Goal: Complete application form

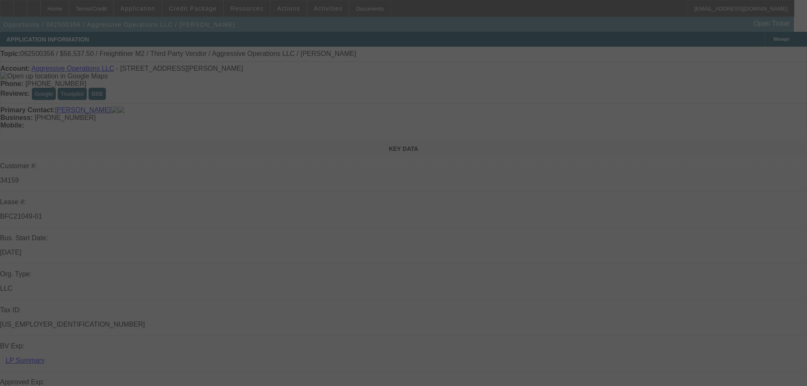
select select "0"
select select "2"
select select "0"
select select "6"
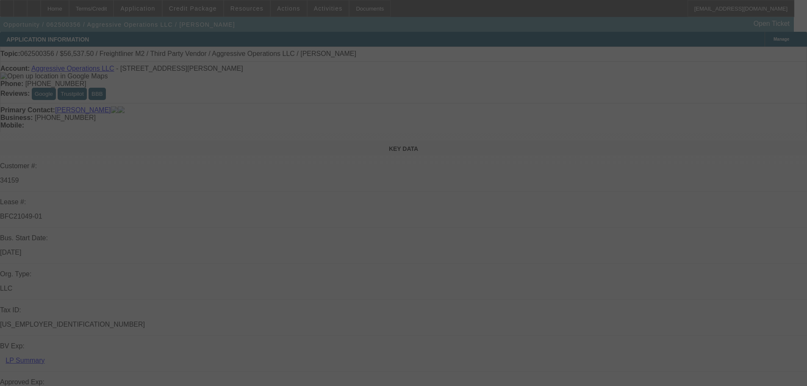
select select "0"
select select "2"
select select "0"
select select "6"
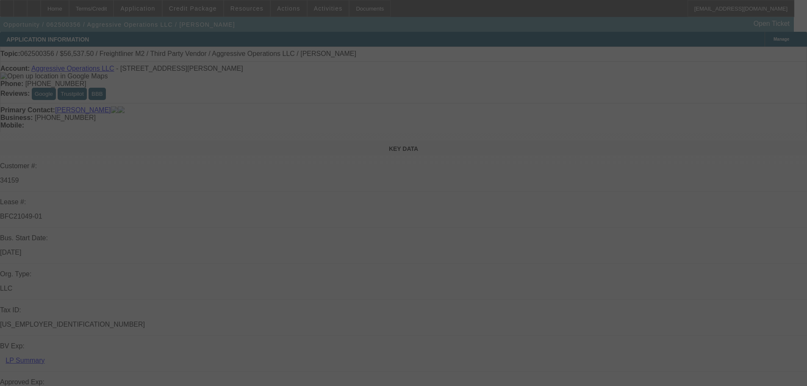
select select "0"
select select "2"
select select "0"
select select "6"
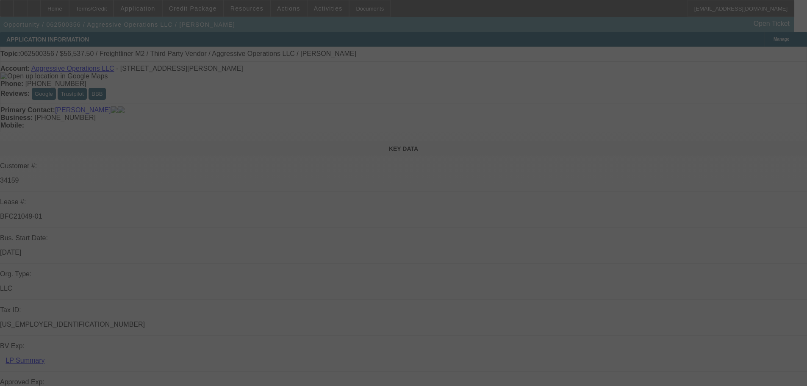
select select "0.15"
select select "2"
select select "0"
select select "6"
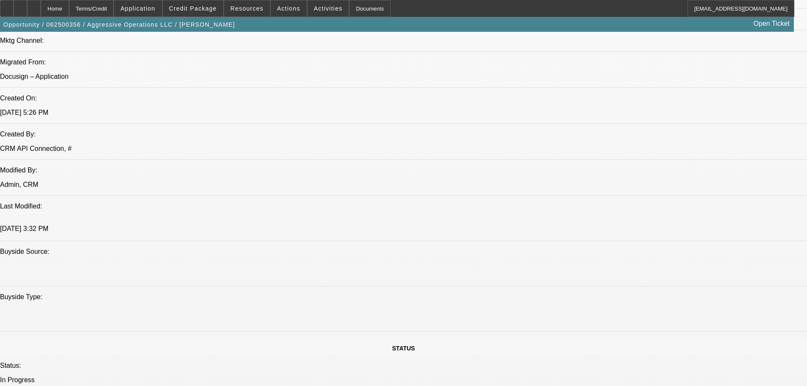
scroll to position [889, 0]
